Goal: Transaction & Acquisition: Obtain resource

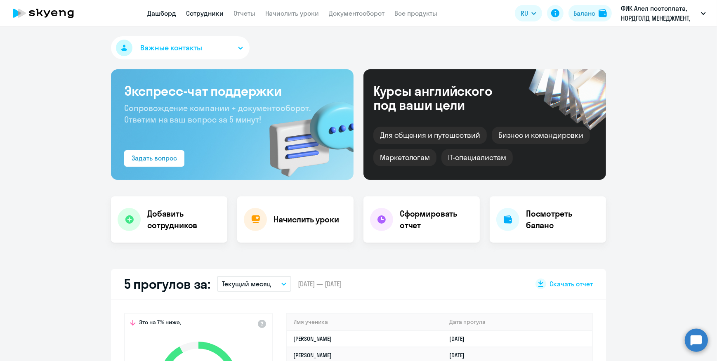
click at [202, 14] on link "Сотрудники" at bounding box center [205, 13] width 38 height 8
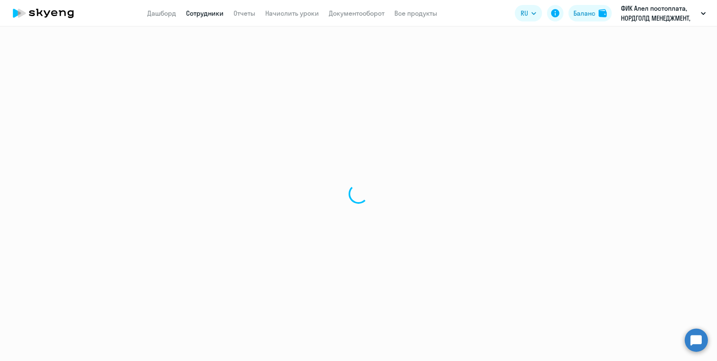
select select "30"
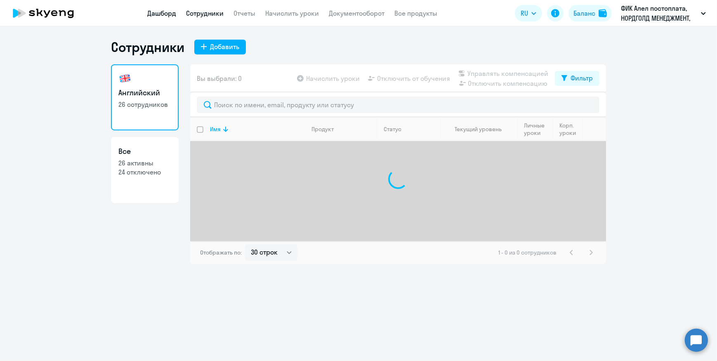
click at [166, 14] on link "Дашборд" at bounding box center [161, 13] width 29 height 8
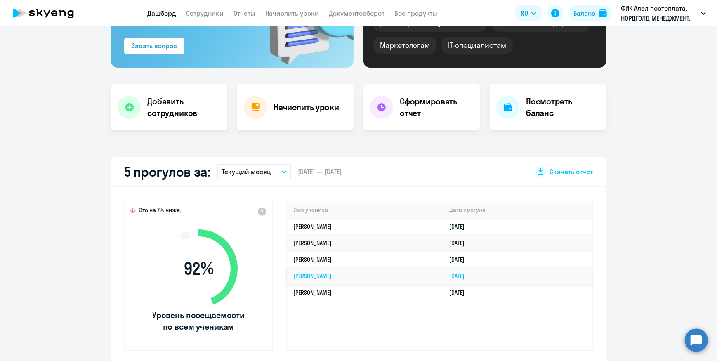
scroll to position [150, 0]
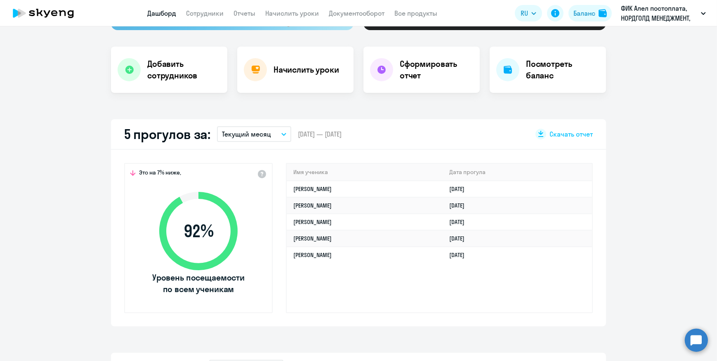
select select "30"
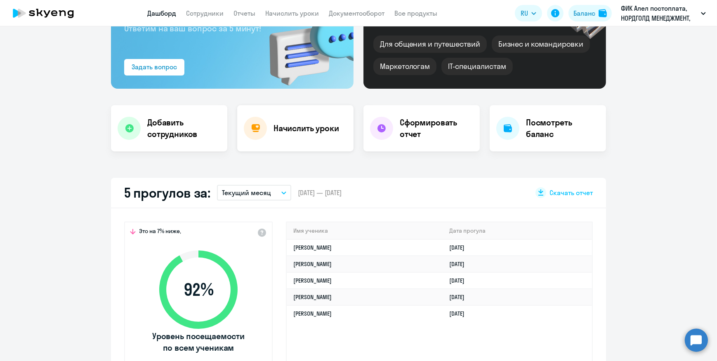
scroll to position [75, 0]
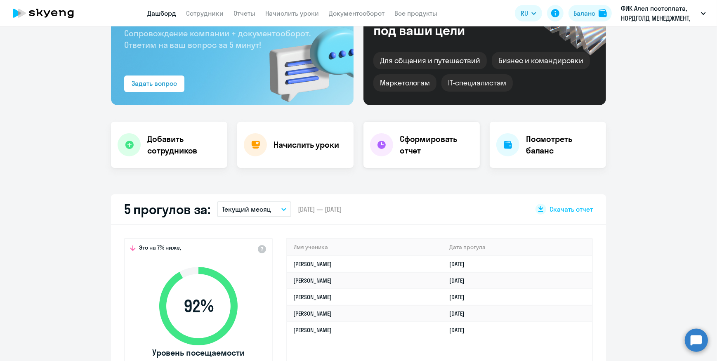
click at [396, 145] on div "Сформировать отчет" at bounding box center [422, 145] width 116 height 46
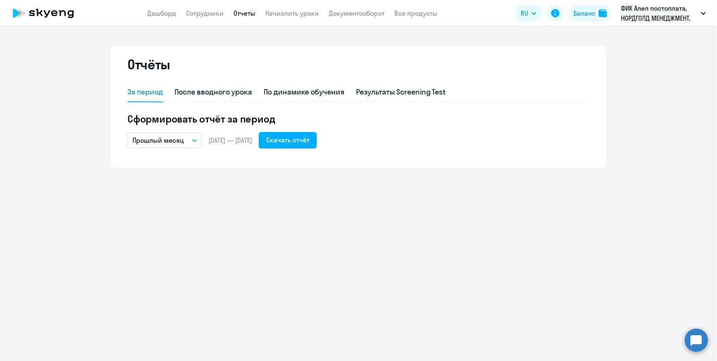
click at [194, 139] on icon "button" at bounding box center [194, 140] width 5 height 3
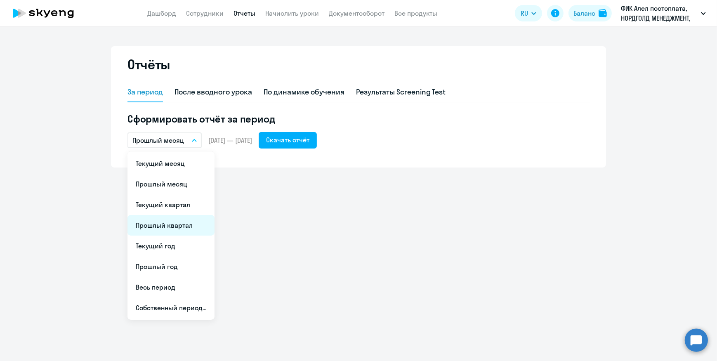
click at [173, 224] on li "Прошлый квартал" at bounding box center [171, 225] width 87 height 21
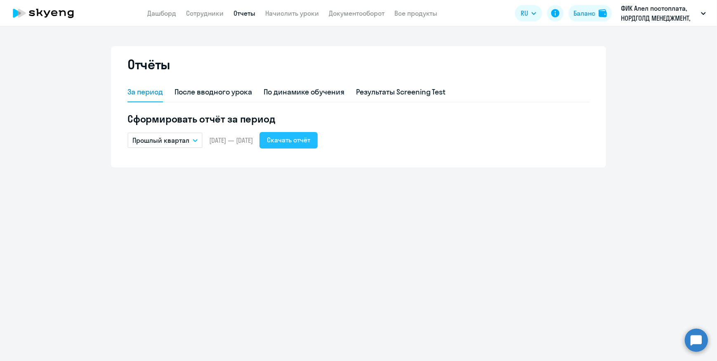
click at [310, 140] on div "Скачать отчёт" at bounding box center [288, 140] width 43 height 10
click at [194, 140] on icon "button" at bounding box center [195, 140] width 5 height 3
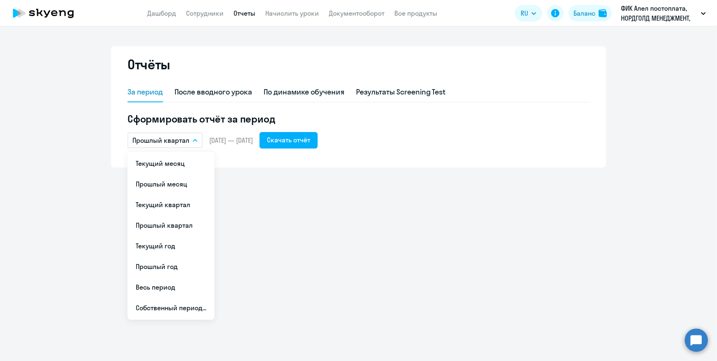
click at [251, 187] on div "Отчёты За период После вводного урока По динамике обучения Результаты Screening…" at bounding box center [358, 193] width 717 height 335
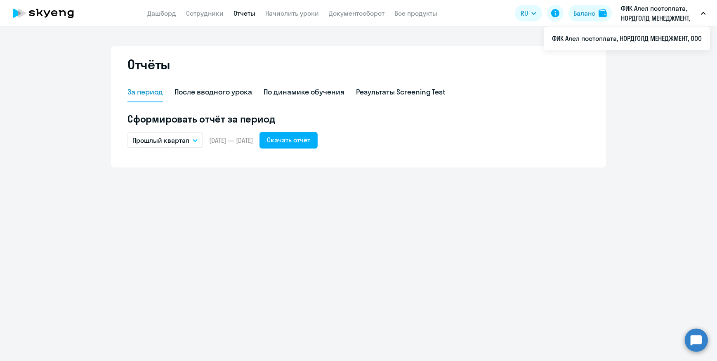
click at [190, 144] on button "Прошлый квартал" at bounding box center [165, 141] width 75 height 16
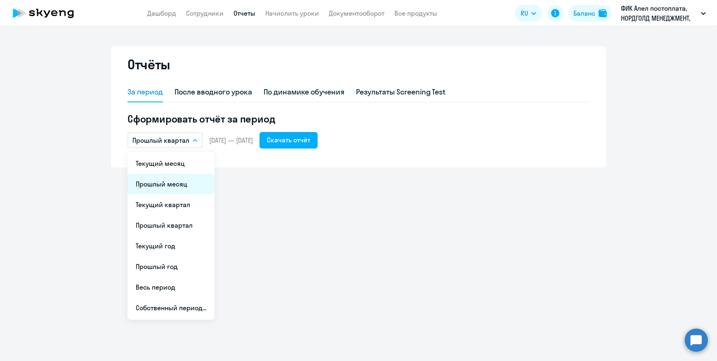
click at [176, 181] on li "Прошлый месяц" at bounding box center [171, 184] width 87 height 21
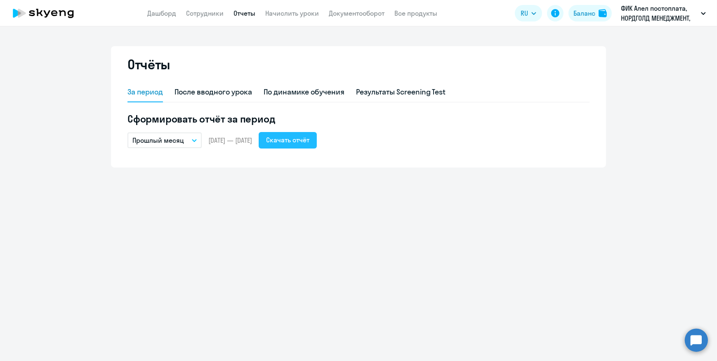
click at [306, 144] on div "Скачать отчёт" at bounding box center [287, 140] width 43 height 10
